Goal: Answer question/provide support

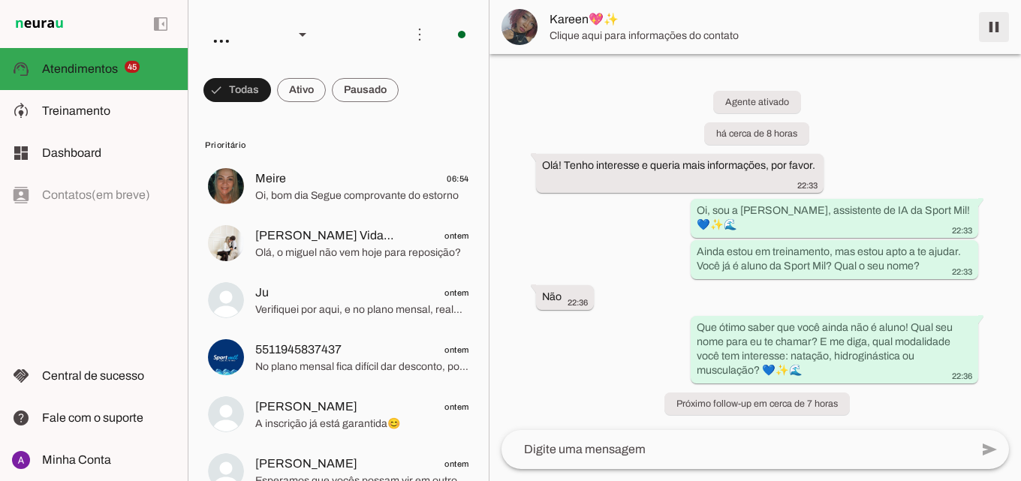
click at [994, 34] on span at bounding box center [994, 27] width 36 height 36
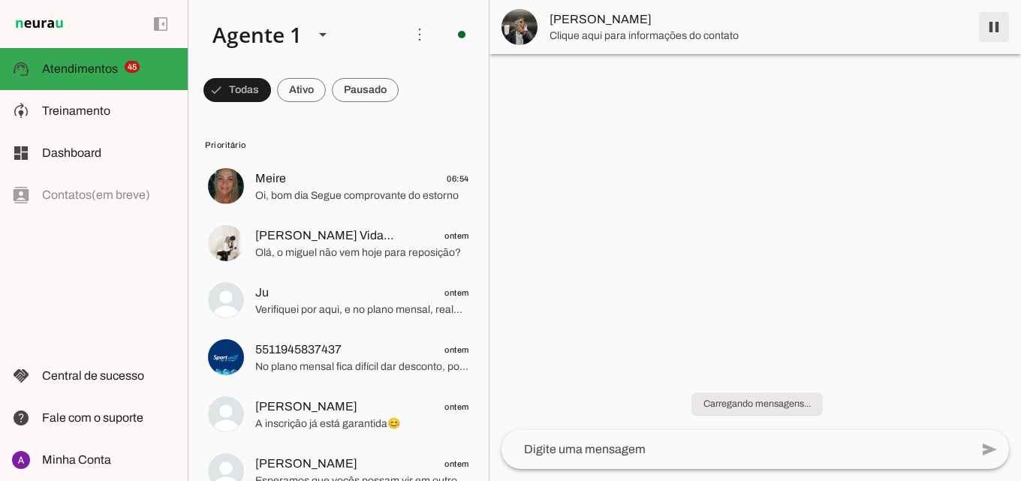
click at [994, 24] on span at bounding box center [994, 27] width 36 height 36
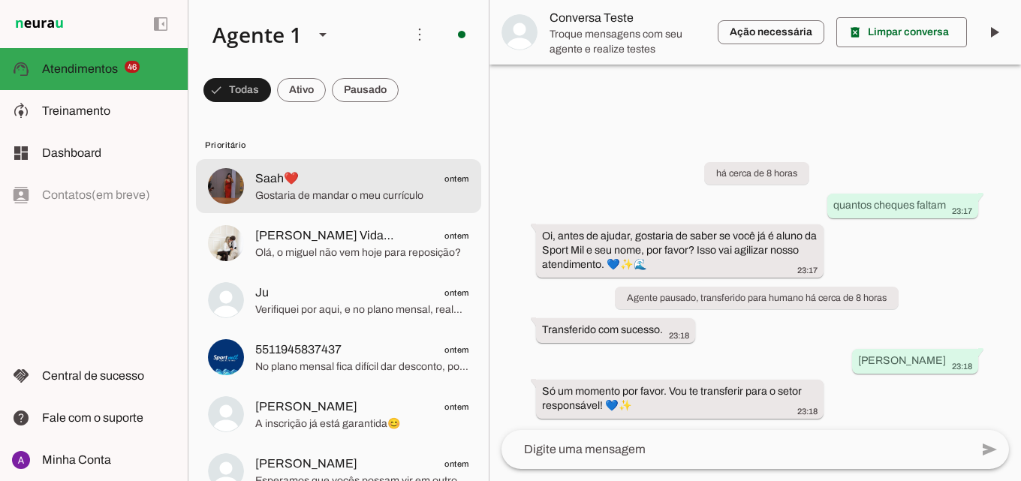
click at [398, 192] on span "Gostaria de mandar o meu currículo" at bounding box center [362, 196] width 214 height 15
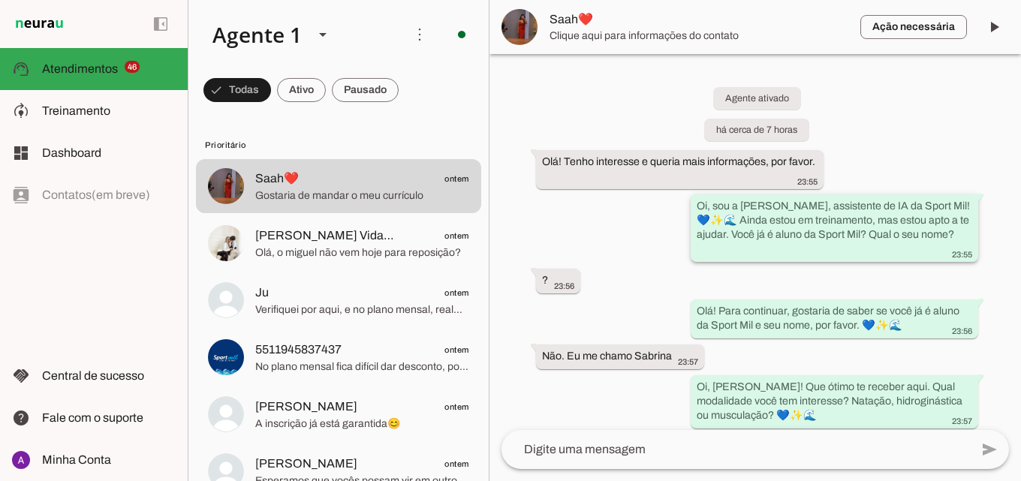
scroll to position [127, 0]
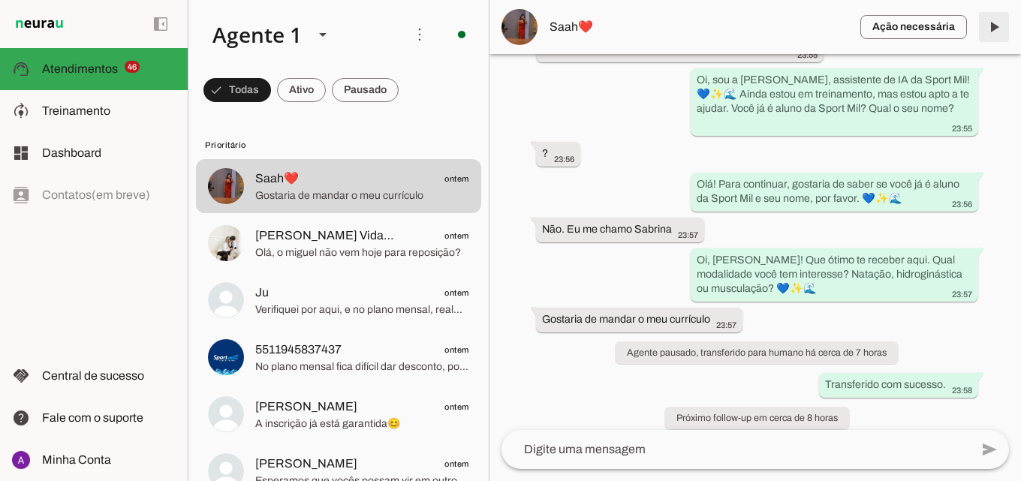
click at [999, 35] on span at bounding box center [994, 27] width 36 height 36
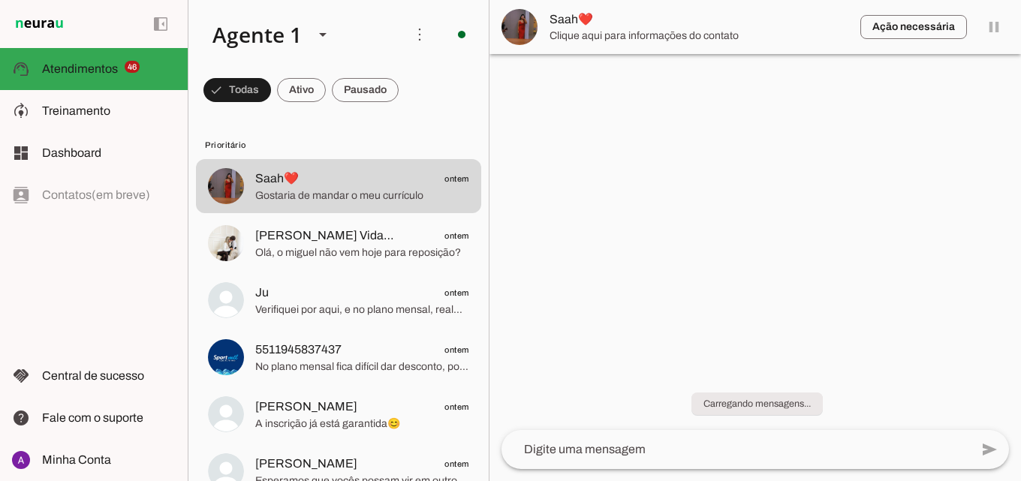
scroll to position [0, 0]
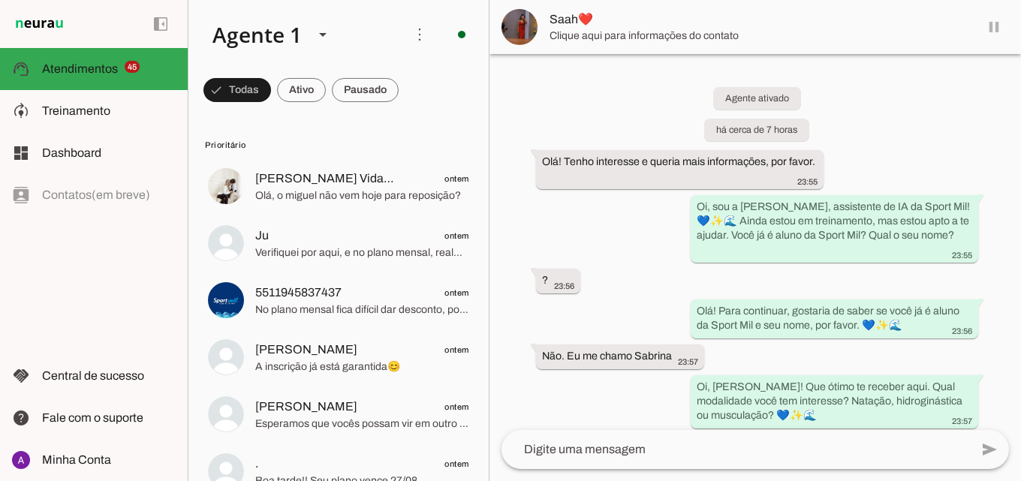
click at [997, 25] on md-item "Saah❤️" at bounding box center [756, 27] width 532 height 54
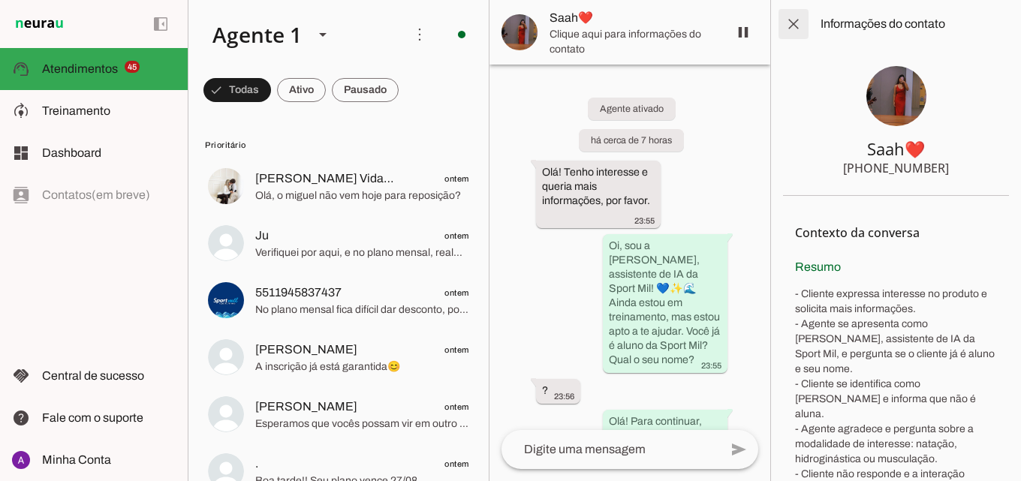
click at [789, 20] on span at bounding box center [794, 24] width 36 height 36
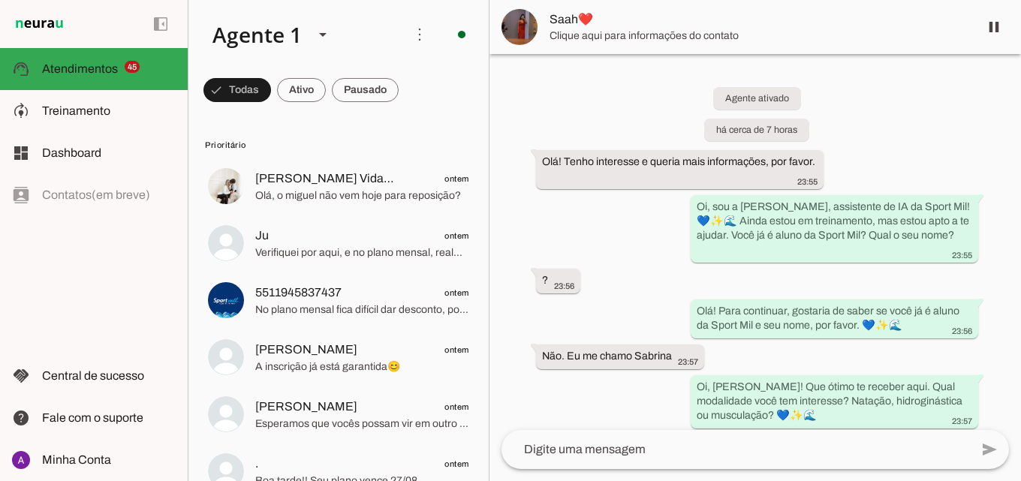
scroll to position [158, 0]
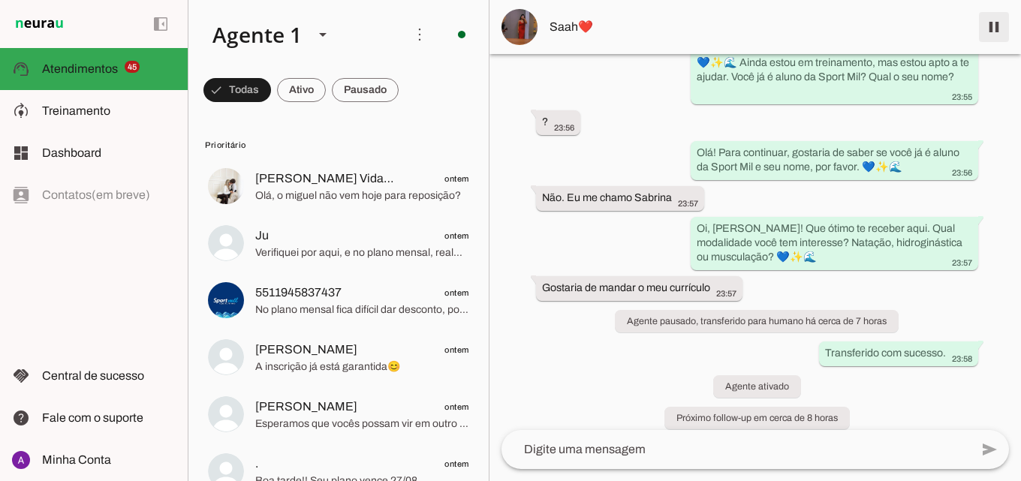
drag, startPoint x: 997, startPoint y: 30, endPoint x: 985, endPoint y: 41, distance: 16.5
click at [997, 31] on span at bounding box center [994, 27] width 36 height 36
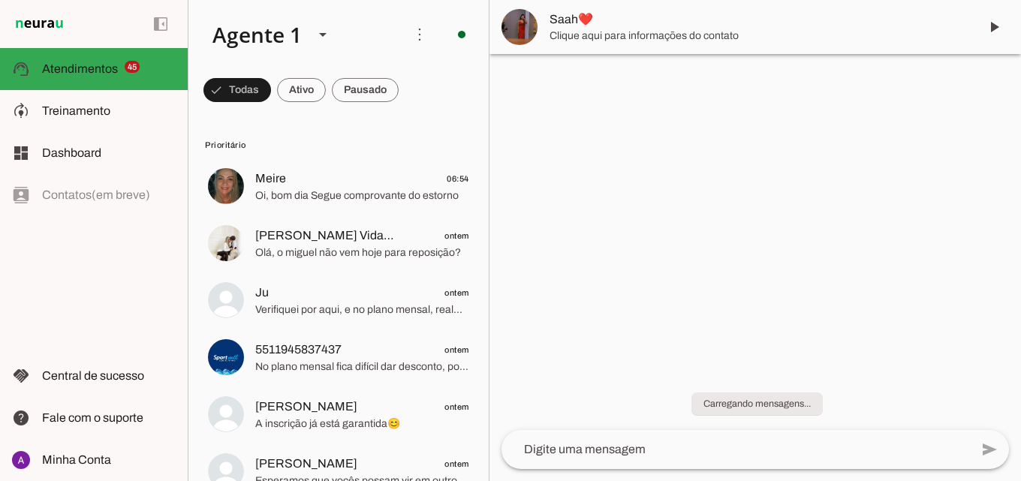
scroll to position [0, 0]
click at [1000, 27] on span at bounding box center [994, 27] width 36 height 36
